Goal: Task Accomplishment & Management: Manage account settings

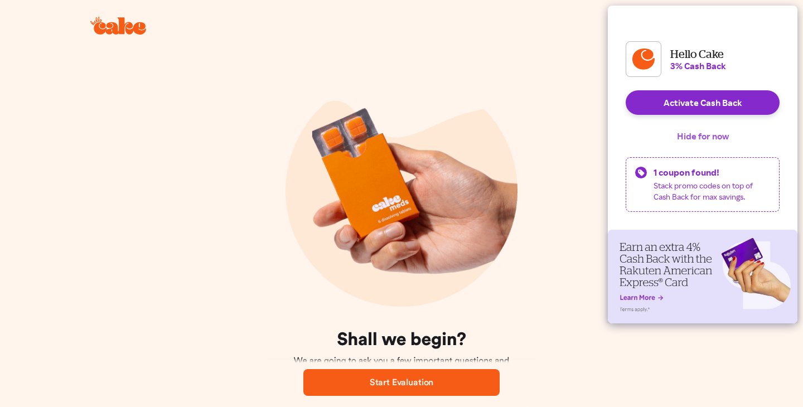
click at [689, 148] on button "Hide for now" at bounding box center [703, 136] width 70 height 25
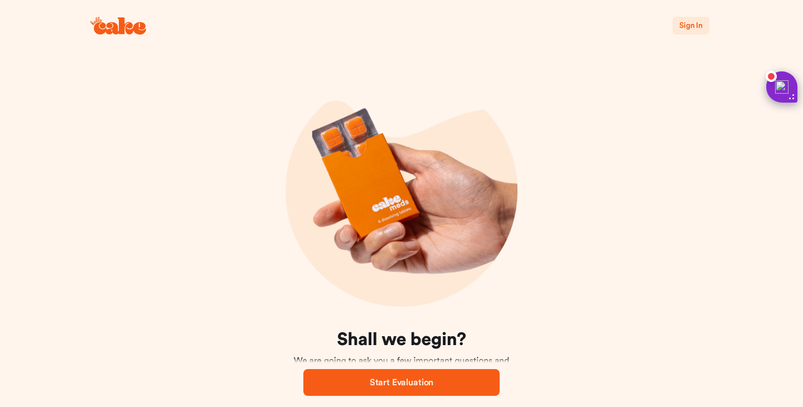
scroll to position [70, 0]
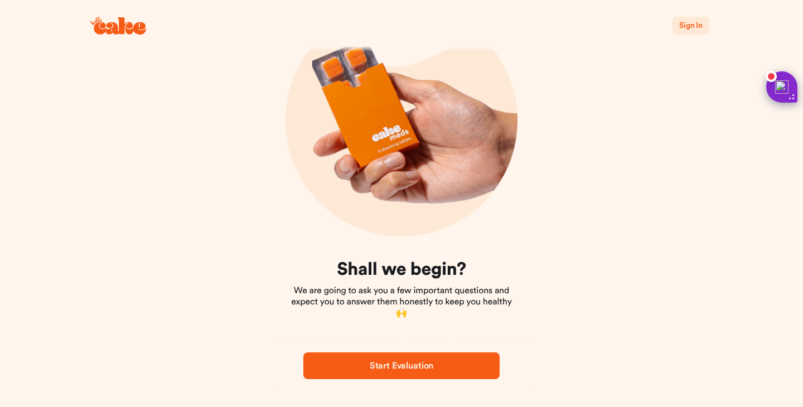
click at [692, 27] on span "Sign In" at bounding box center [690, 26] width 23 height 8
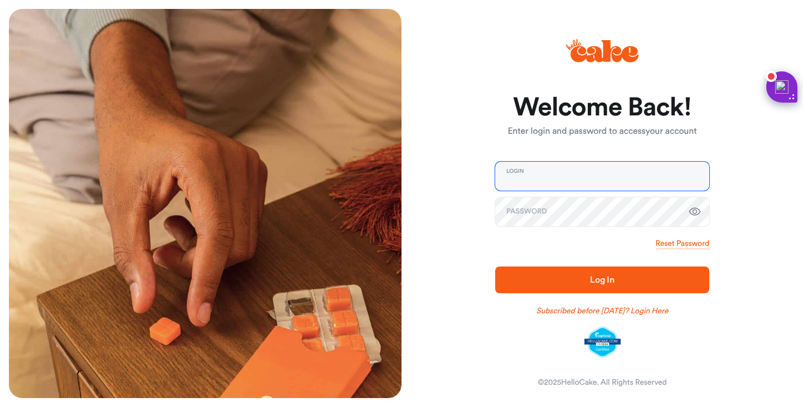
click at [565, 181] on input "email" at bounding box center [602, 176] width 214 height 29
type input "**********"
click at [691, 211] on icon "button" at bounding box center [694, 211] width 13 height 13
click at [602, 280] on span "Log In" at bounding box center [602, 279] width 25 height 9
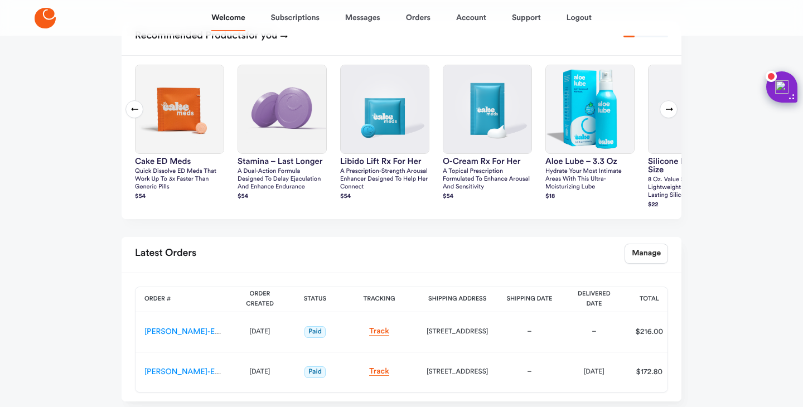
scroll to position [363, 0]
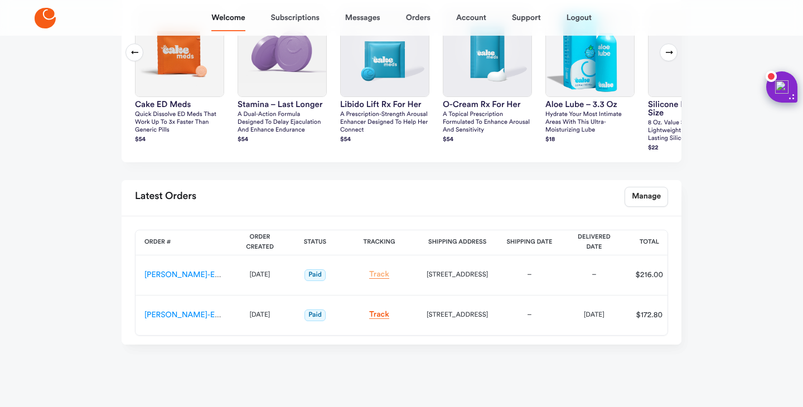
click at [374, 274] on link "Track" at bounding box center [379, 274] width 20 height 8
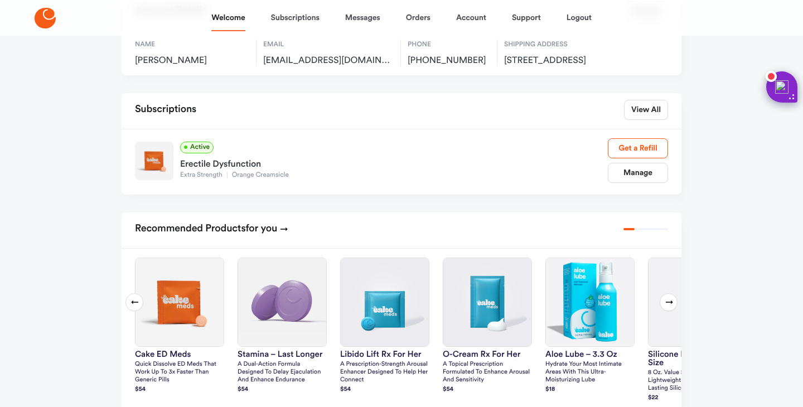
scroll to position [80, 0]
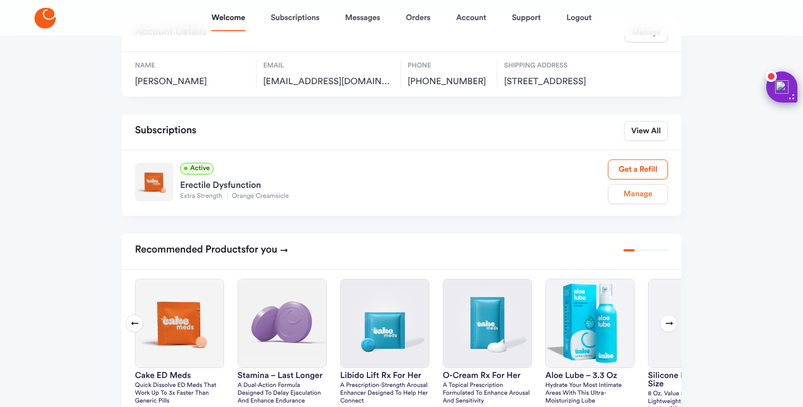
click at [640, 204] on link "Manage" at bounding box center [638, 194] width 60 height 20
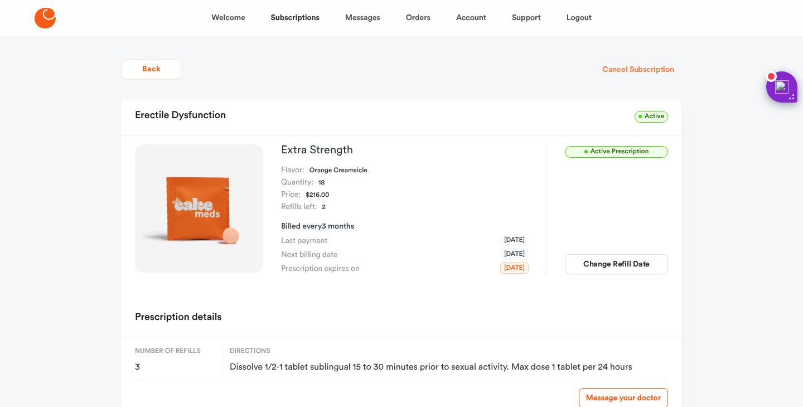
click at [621, 70] on button "Cancel Subscription" at bounding box center [638, 70] width 86 height 20
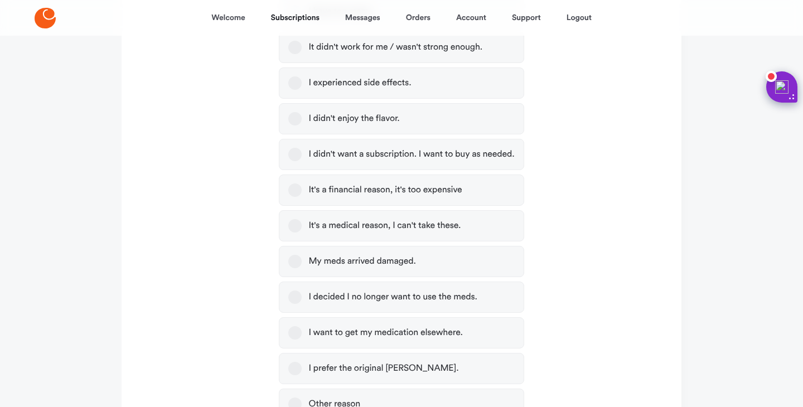
scroll to position [279, 0]
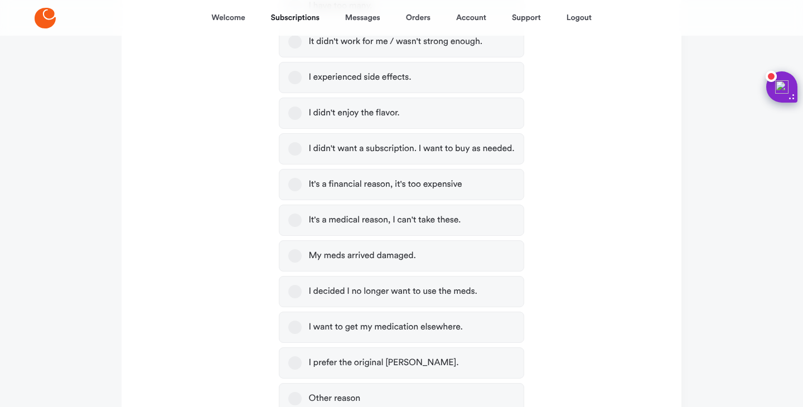
click at [295, 181] on button "It's a financial reason, it's too expensive" at bounding box center [294, 184] width 13 height 13
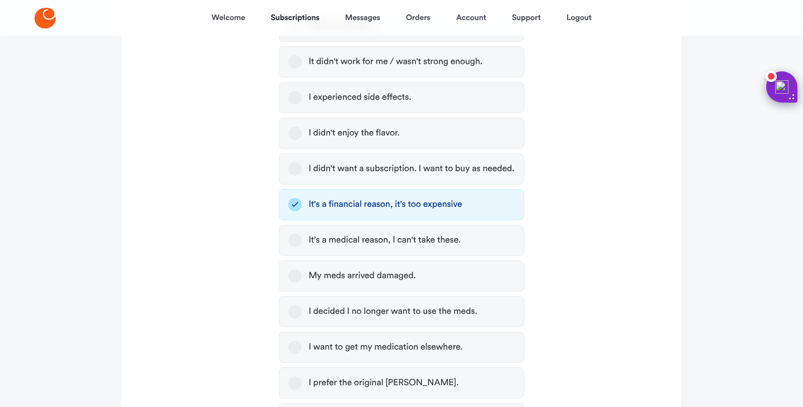
scroll to position [401, 0]
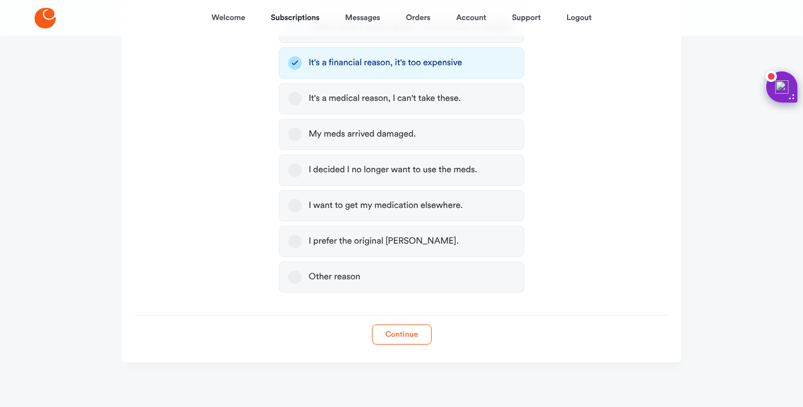
click at [404, 333] on button "Continue" at bounding box center [402, 334] width 60 height 20
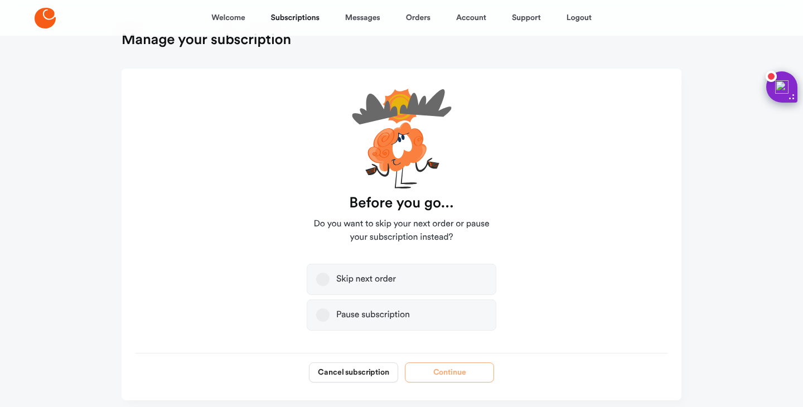
scroll to position [28, 0]
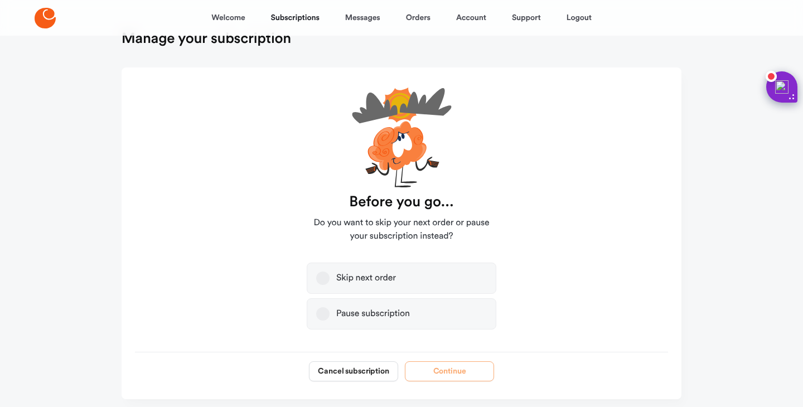
click at [326, 313] on button "Pause subscription" at bounding box center [322, 313] width 13 height 13
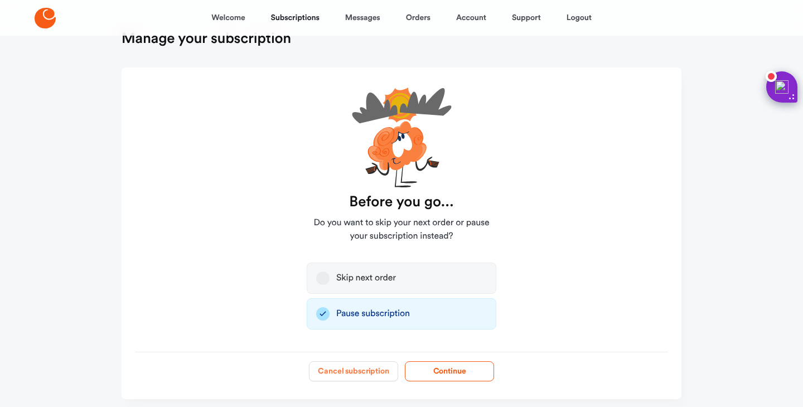
click at [362, 374] on button "Cancel subscription" at bounding box center [353, 371] width 89 height 20
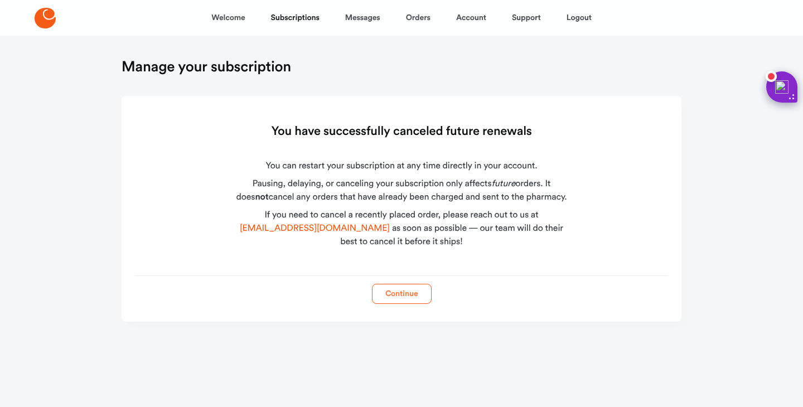
click at [396, 296] on button "Continue" at bounding box center [402, 294] width 60 height 20
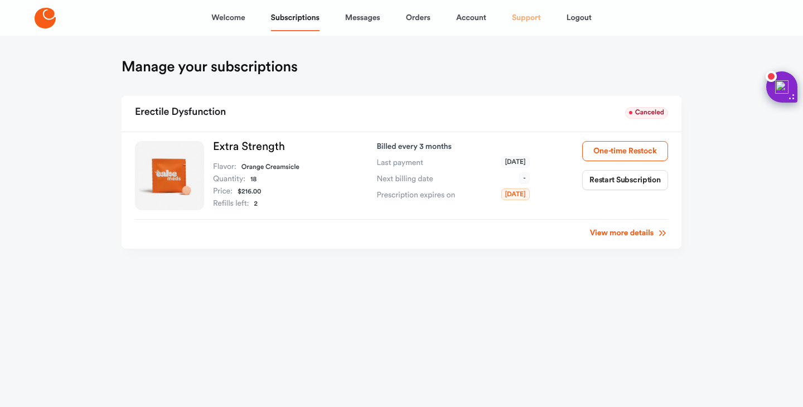
click at [522, 18] on link "Support" at bounding box center [526, 17] width 29 height 27
click at [623, 236] on link "View more details" at bounding box center [629, 232] width 78 height 11
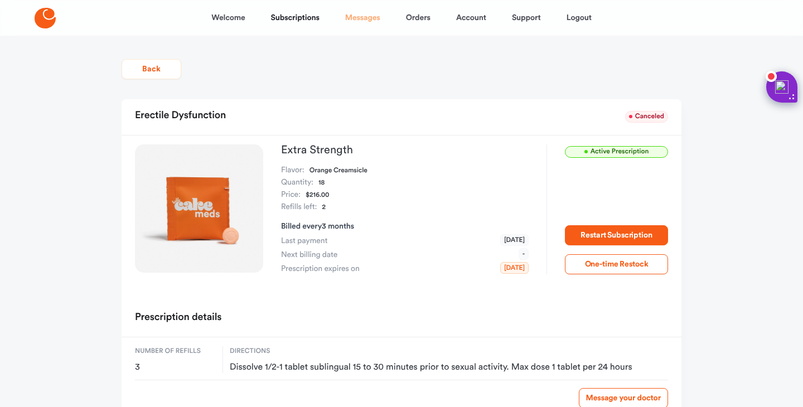
click at [366, 16] on link "Messages" at bounding box center [362, 17] width 35 height 27
